Goal: Task Accomplishment & Management: Complete application form

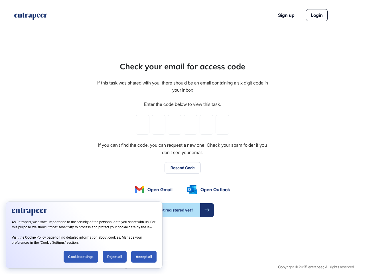
click at [183, 137] on div "Check your email for access code If this task was shared with you, there should…" at bounding box center [182, 138] width 172 height 156
click at [143, 125] on input "tel" at bounding box center [143, 125] width 14 height 20
click at [159, 125] on input "tel" at bounding box center [159, 125] width 14 height 20
click at [175, 125] on input "tel" at bounding box center [175, 125] width 14 height 20
click at [191, 125] on input "tel" at bounding box center [191, 125] width 14 height 20
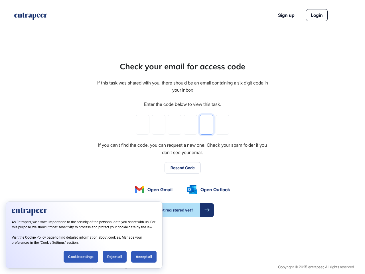
click at [206, 125] on input "tel" at bounding box center [207, 125] width 14 height 20
click at [222, 125] on input "tel" at bounding box center [223, 125] width 14 height 20
click at [183, 168] on button "Resend Code" at bounding box center [183, 167] width 36 height 11
